Goal: Transaction & Acquisition: Download file/media

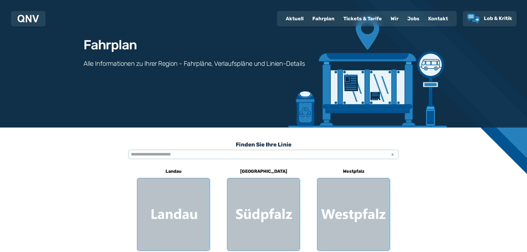
scroll to position [28, 0]
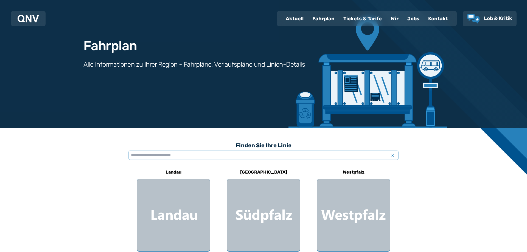
click at [323, 18] on div "Fahrplan" at bounding box center [323, 19] width 31 height 14
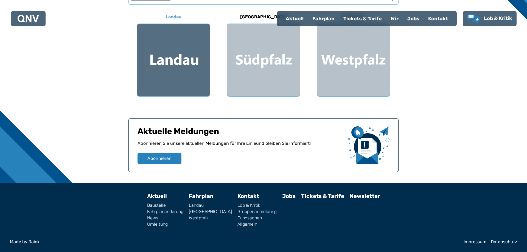
scroll to position [71, 0]
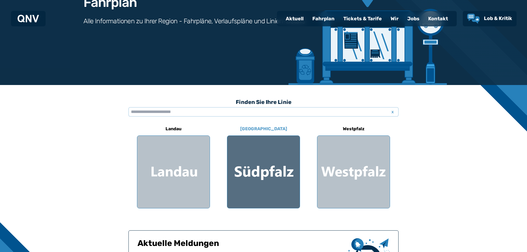
click at [265, 177] on div at bounding box center [263, 172] width 72 height 72
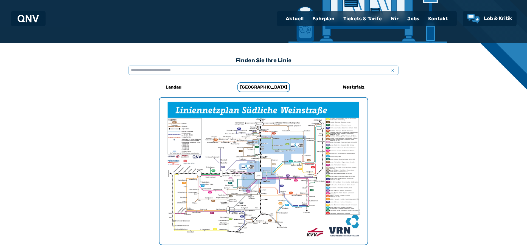
scroll to position [141, 0]
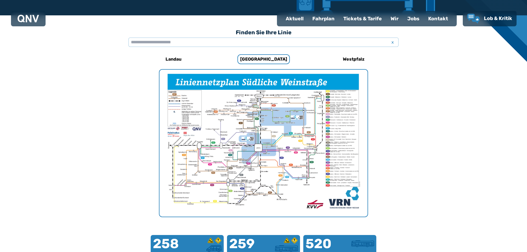
click at [266, 141] on img "1 von 1" at bounding box center [263, 143] width 208 height 147
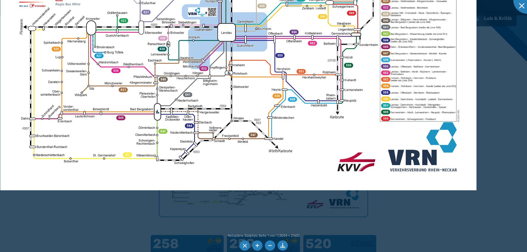
click at [206, 110] on img at bounding box center [238, 22] width 476 height 337
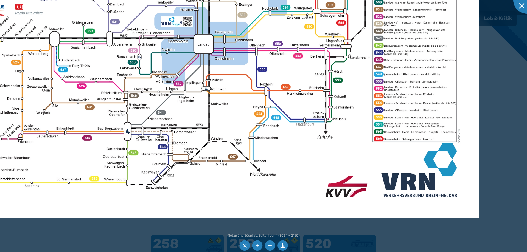
click at [87, 140] on img at bounding box center [216, 32] width 524 height 370
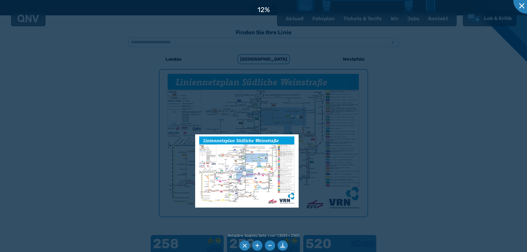
click at [276, 179] on img at bounding box center [247, 170] width 104 height 73
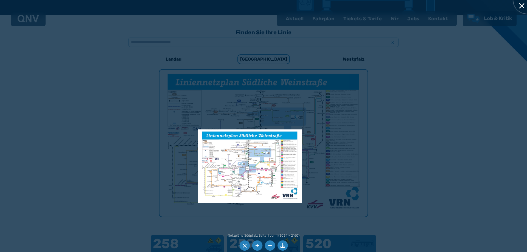
click at [520, 5] on div at bounding box center [526, -1] width 27 height 27
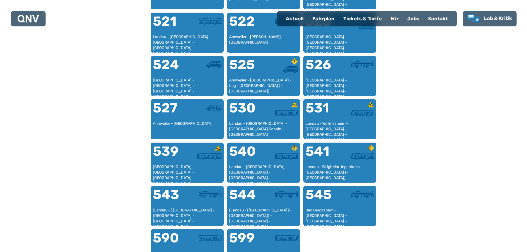
scroll to position [421, 0]
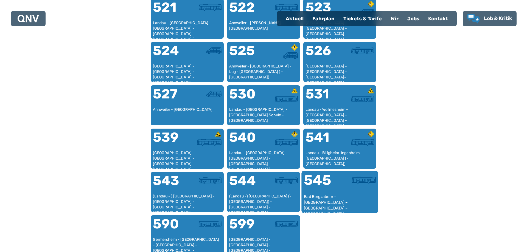
click at [344, 185] on div at bounding box center [357, 183] width 36 height 21
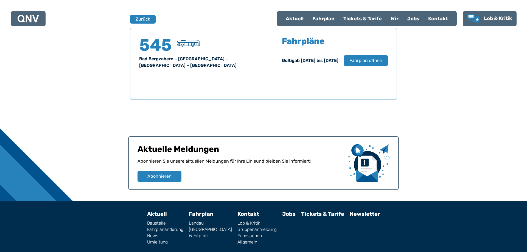
scroll to position [361, 0]
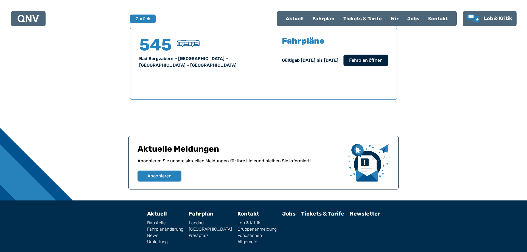
click at [360, 60] on span "Fahrplan öffnen" at bounding box center [365, 60] width 33 height 7
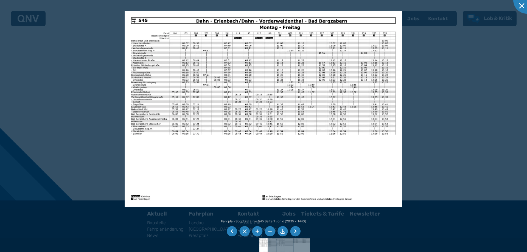
click at [280, 230] on li at bounding box center [282, 231] width 10 height 10
